Goal: Transaction & Acquisition: Subscribe to service/newsletter

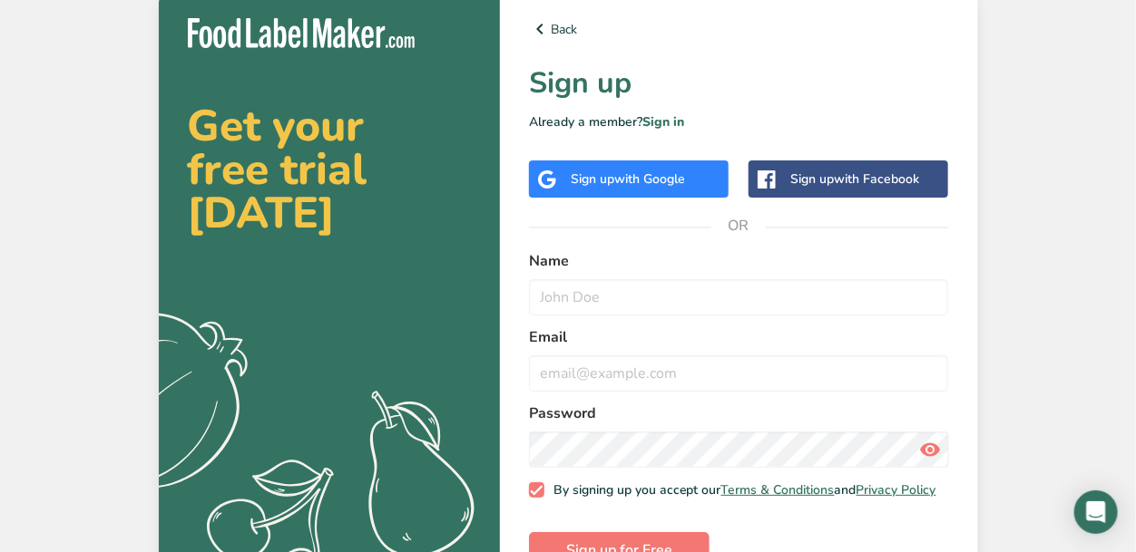
click at [580, 182] on div "Sign up with Google" at bounding box center [628, 179] width 114 height 19
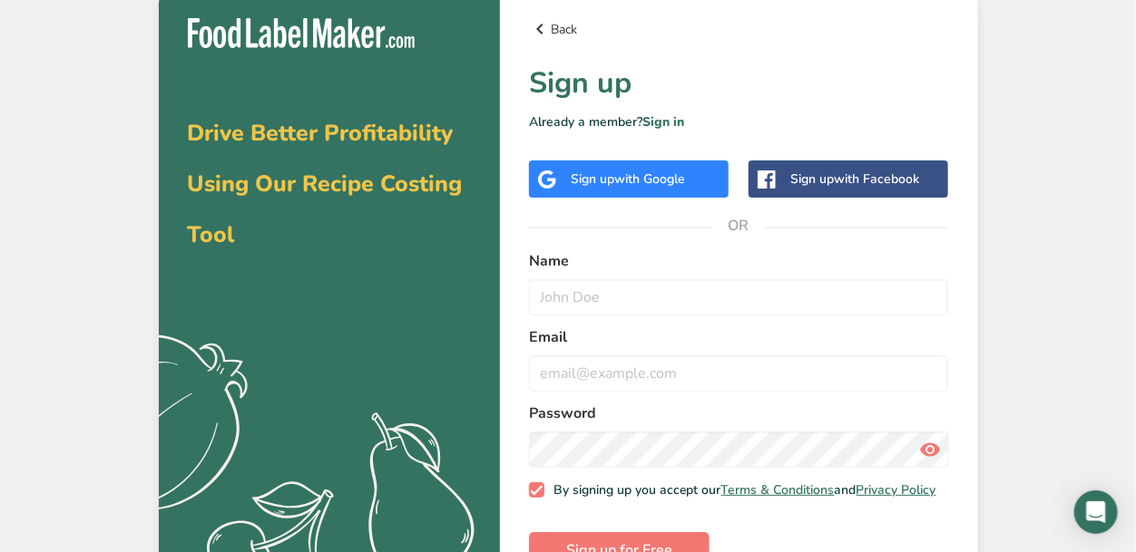
click at [542, 30] on icon at bounding box center [540, 29] width 22 height 33
click at [558, 33] on link "Back" at bounding box center [739, 29] width 420 height 22
